Goal: Information Seeking & Learning: Learn about a topic

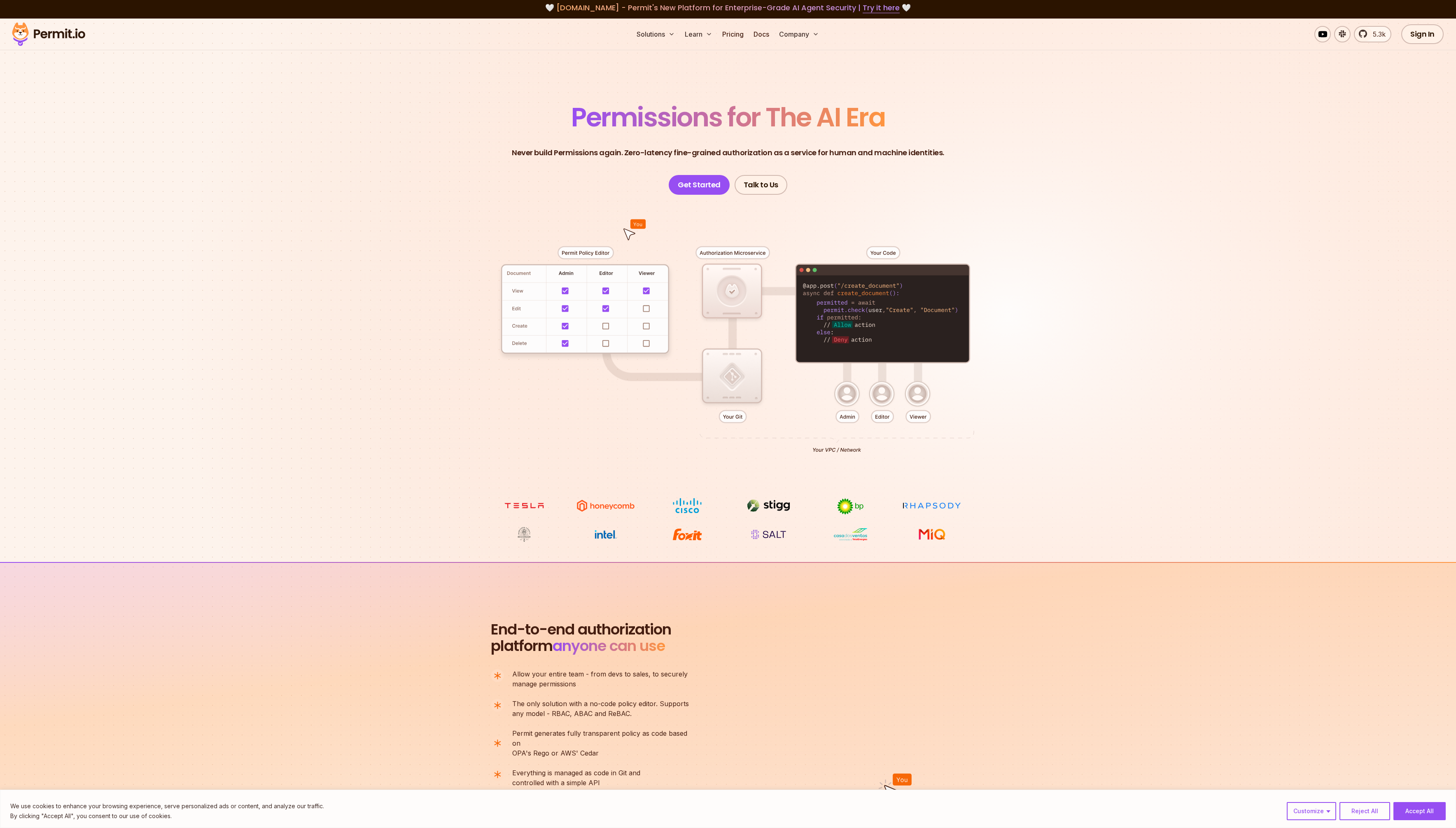
scroll to position [5, 0]
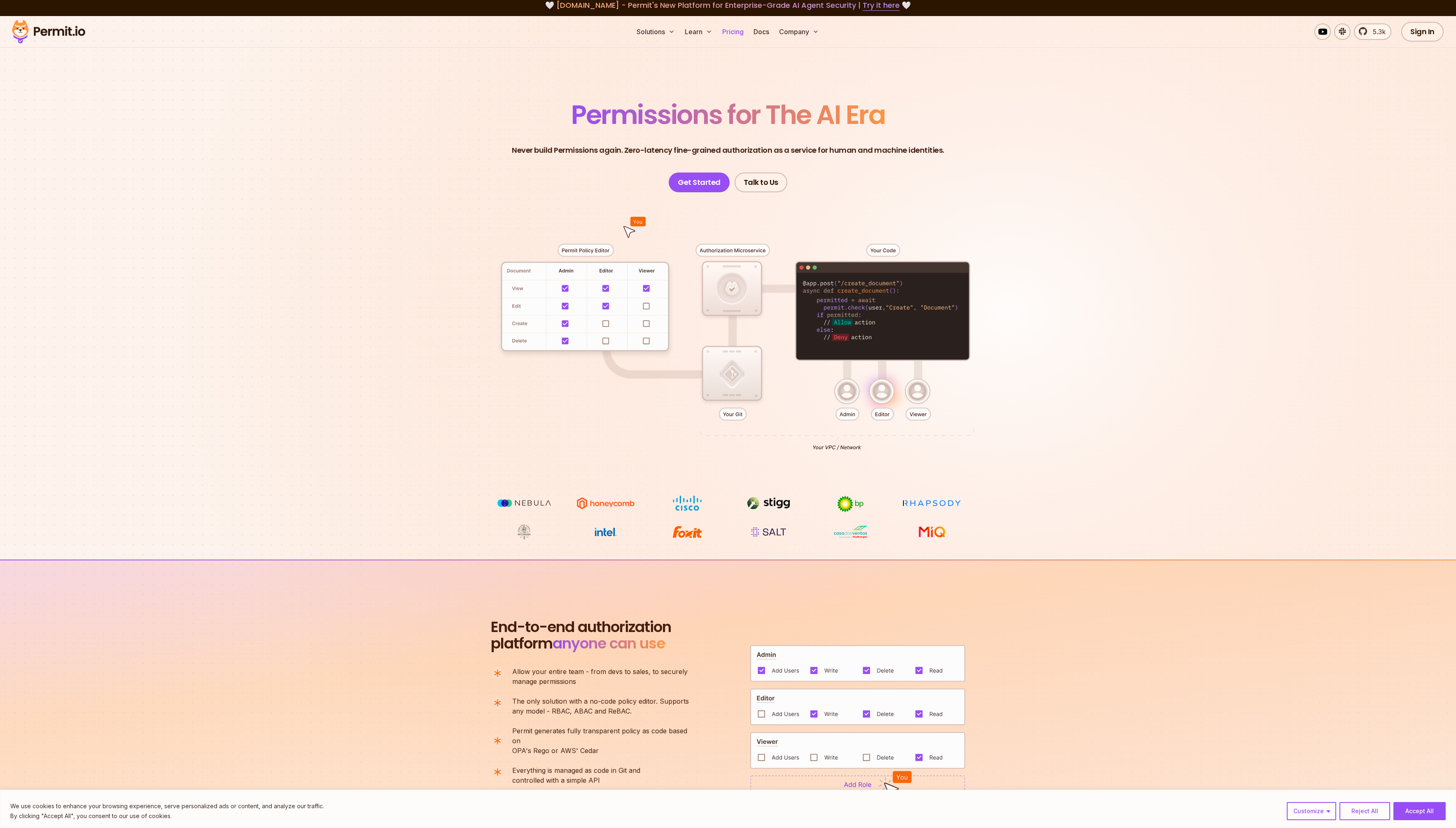
click at [732, 34] on link "Pricing" at bounding box center [732, 31] width 28 height 17
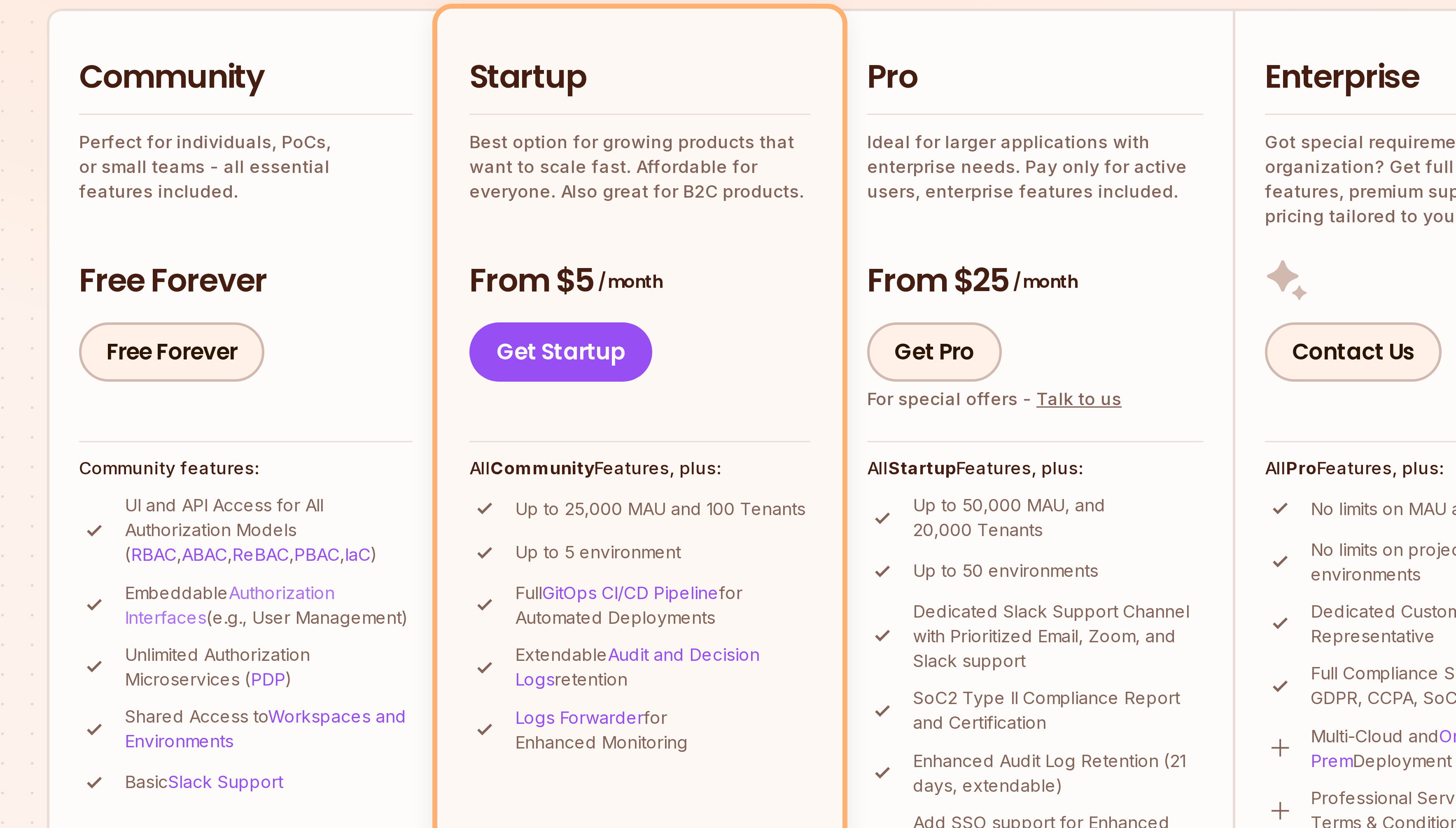
click at [504, 417] on link "Authorization Interfaces" at bounding box center [525, 412] width 70 height 15
